Goal: Transaction & Acquisition: Book appointment/travel/reservation

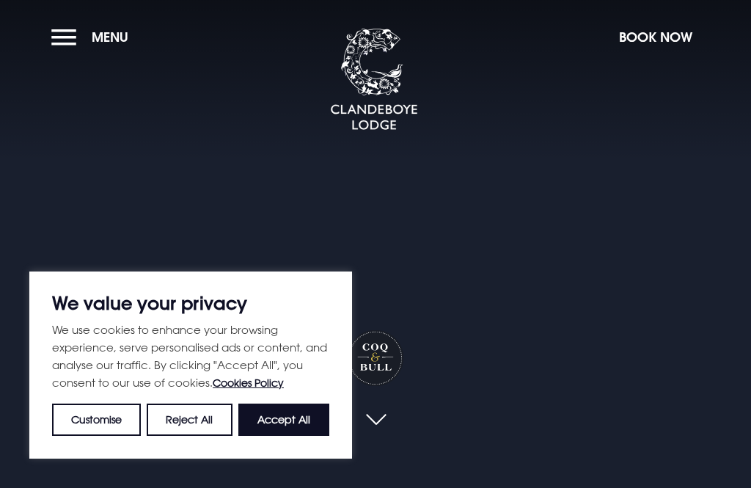
click at [286, 417] on button "Accept All" at bounding box center [283, 419] width 91 height 32
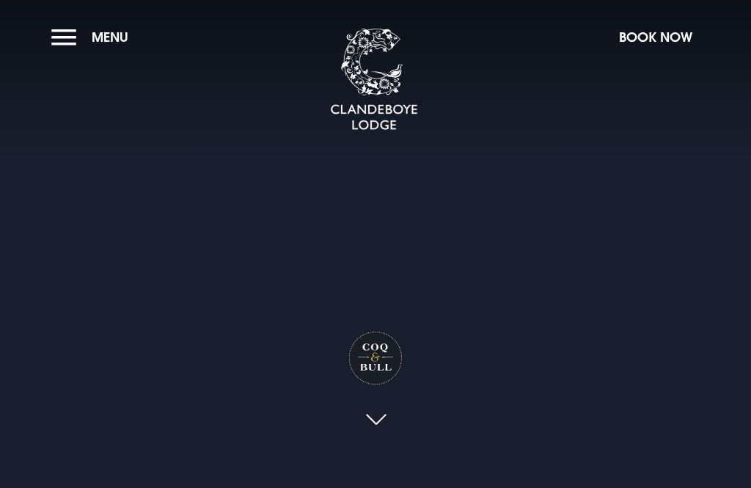
checkbox input "true"
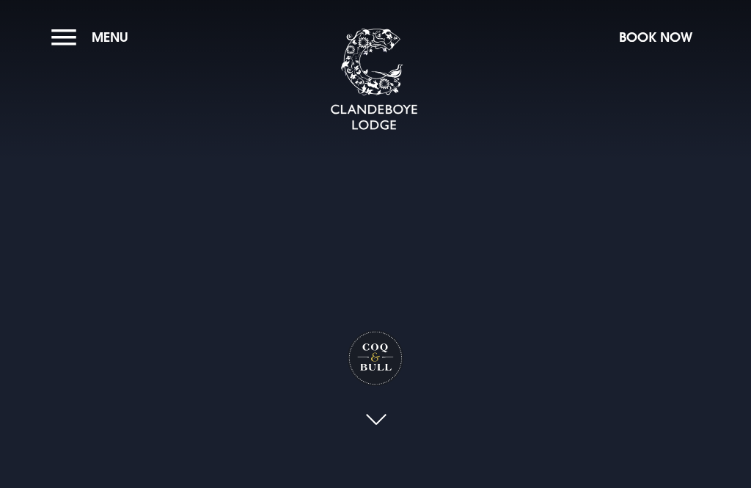
click at [665, 37] on button "Book Now" at bounding box center [656, 37] width 88 height 32
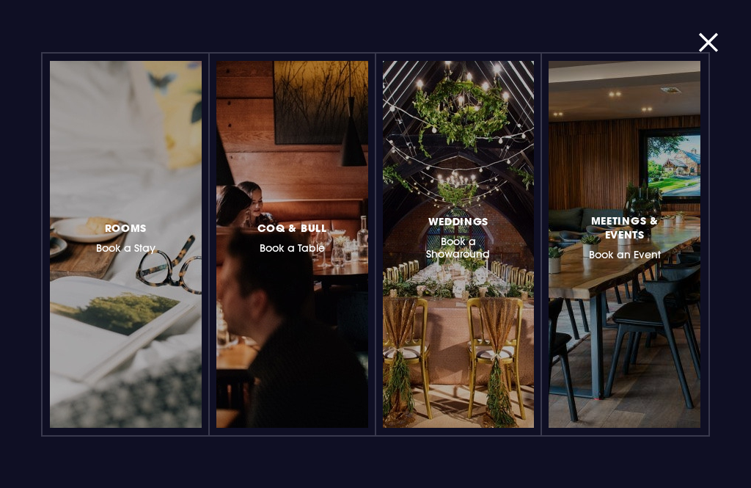
click at [351, 244] on div at bounding box center [351, 244] width 0 height 0
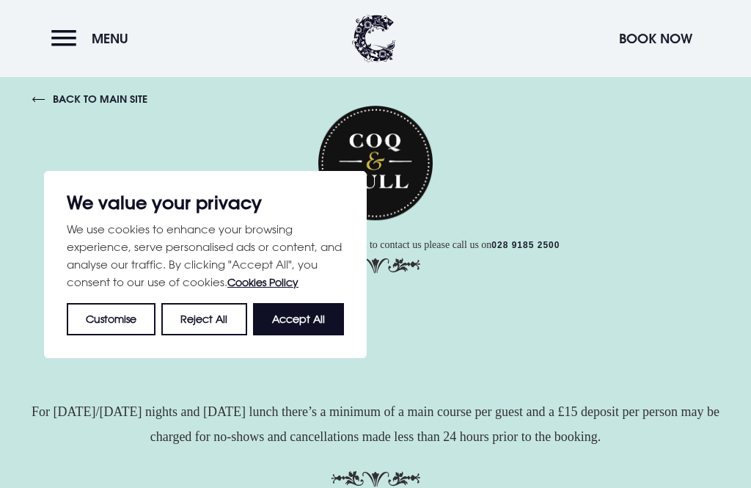
click at [321, 321] on button "Accept All" at bounding box center [298, 318] width 91 height 32
checkbox input "true"
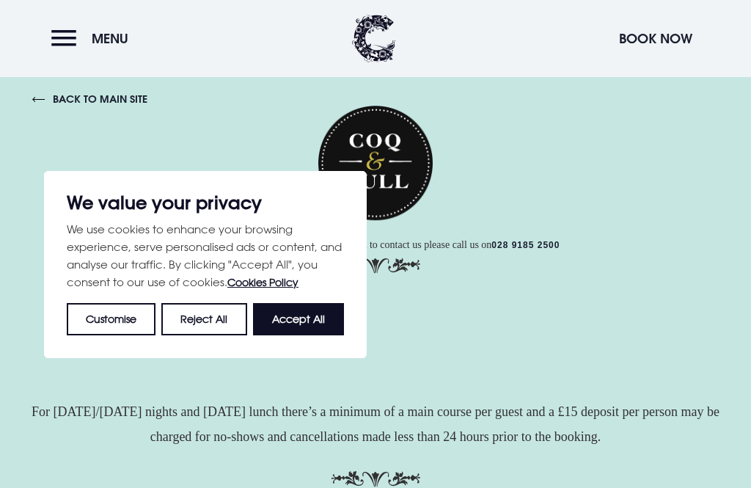
checkbox input "true"
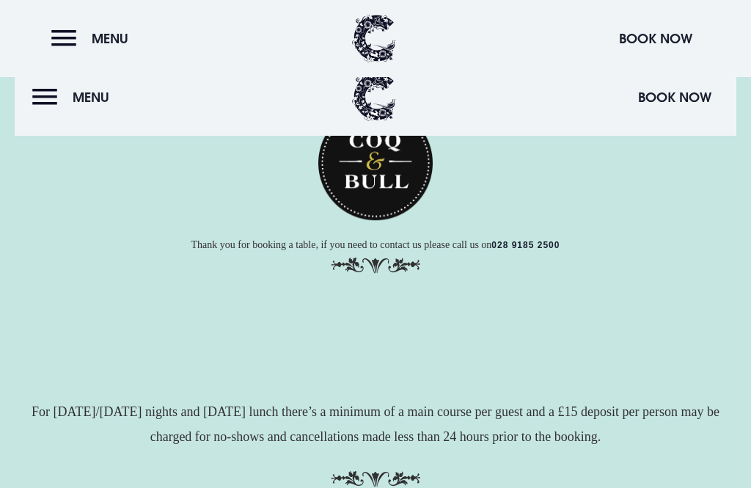
scroll to position [142, 0]
click at [42, 89] on button "Menu" at bounding box center [74, 97] width 84 height 32
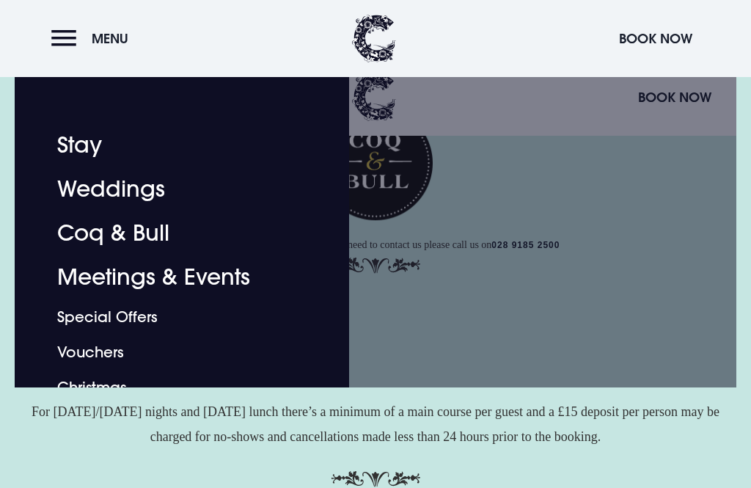
scroll to position [34, 0]
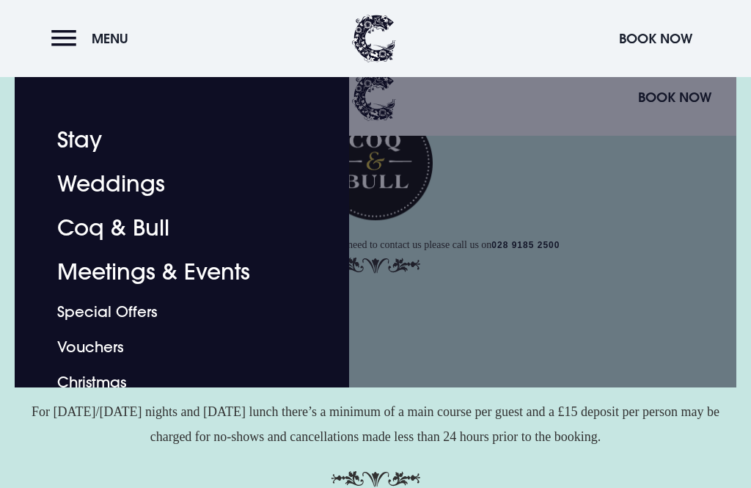
click at [87, 220] on link "Coq & Bull" at bounding box center [173, 227] width 232 height 44
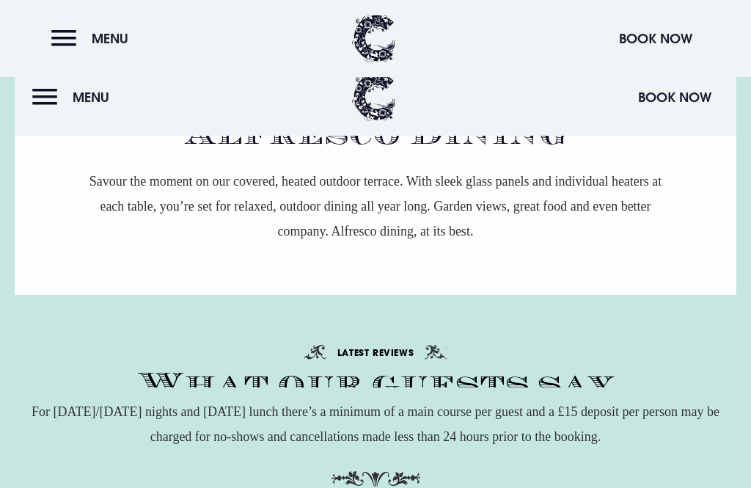
scroll to position [1930, 0]
